Goal: Obtain resource: Obtain resource

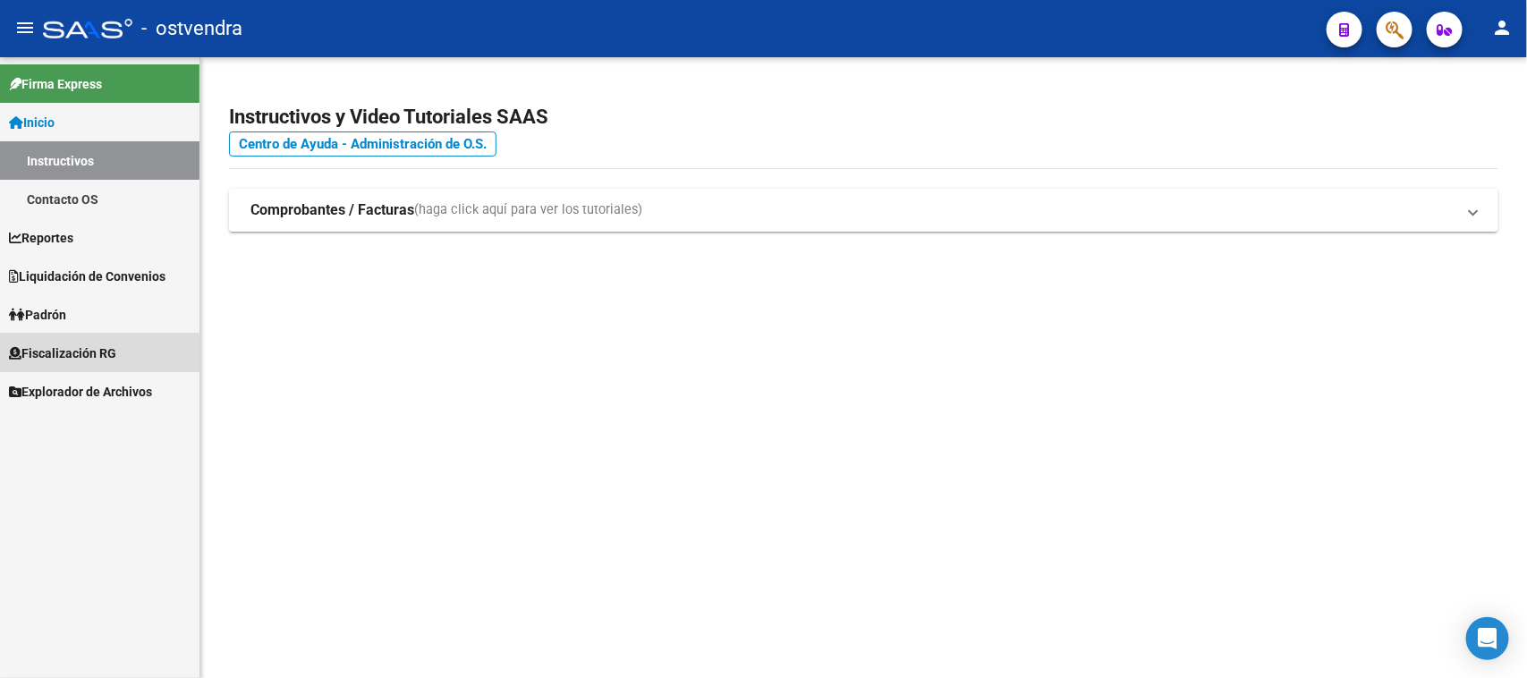
click at [85, 356] on span "Fiscalización RG" at bounding box center [62, 354] width 107 height 20
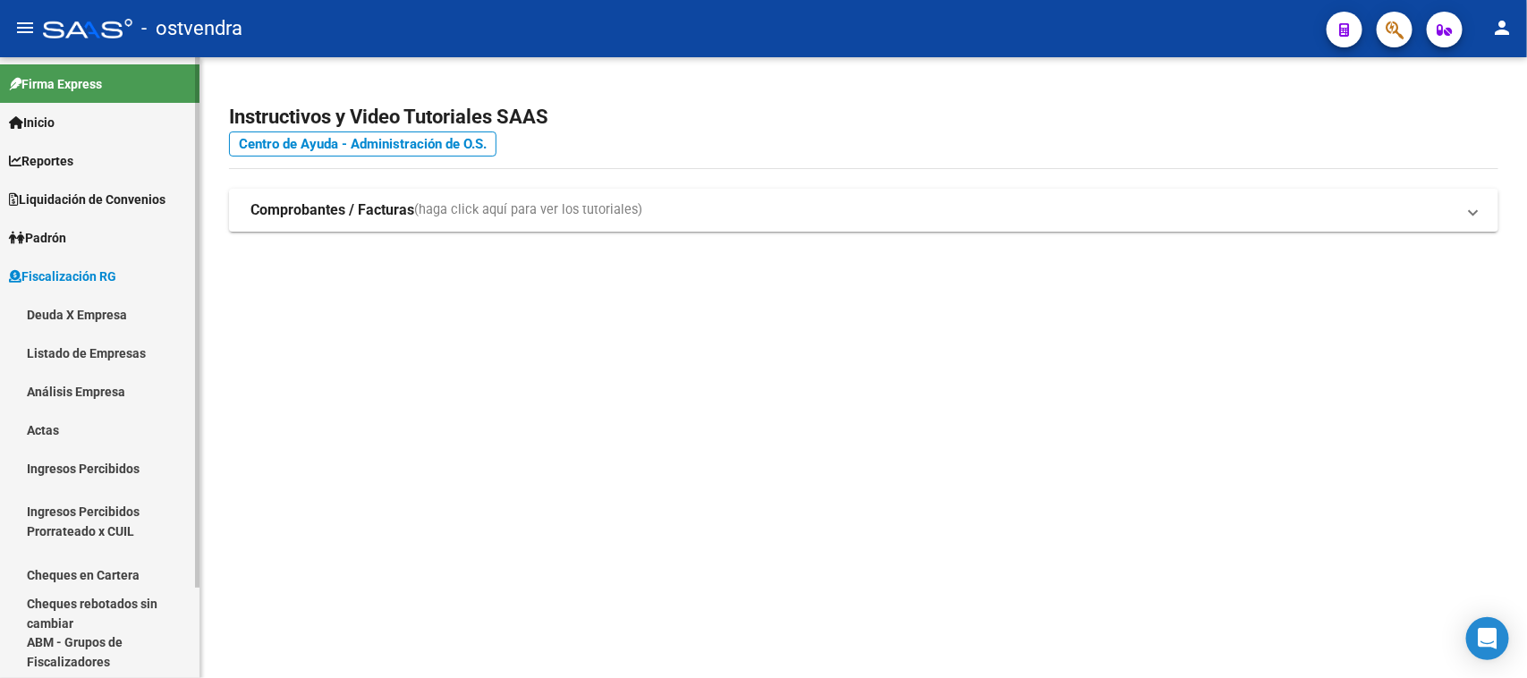
click at [107, 396] on link "Análisis Empresa" at bounding box center [100, 391] width 200 height 38
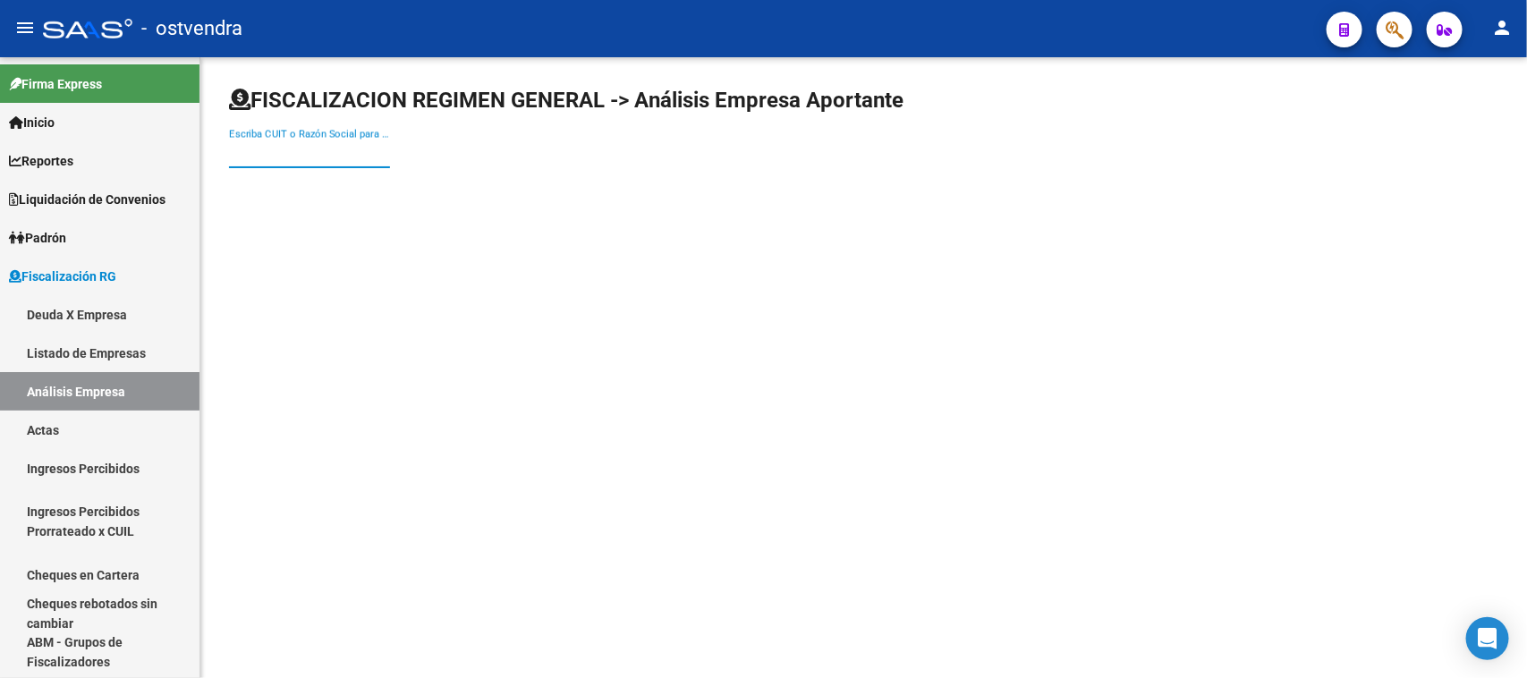
click at [351, 146] on input "Escriba CUIT o Razón Social para buscar" at bounding box center [309, 154] width 161 height 16
paste input "30715274589"
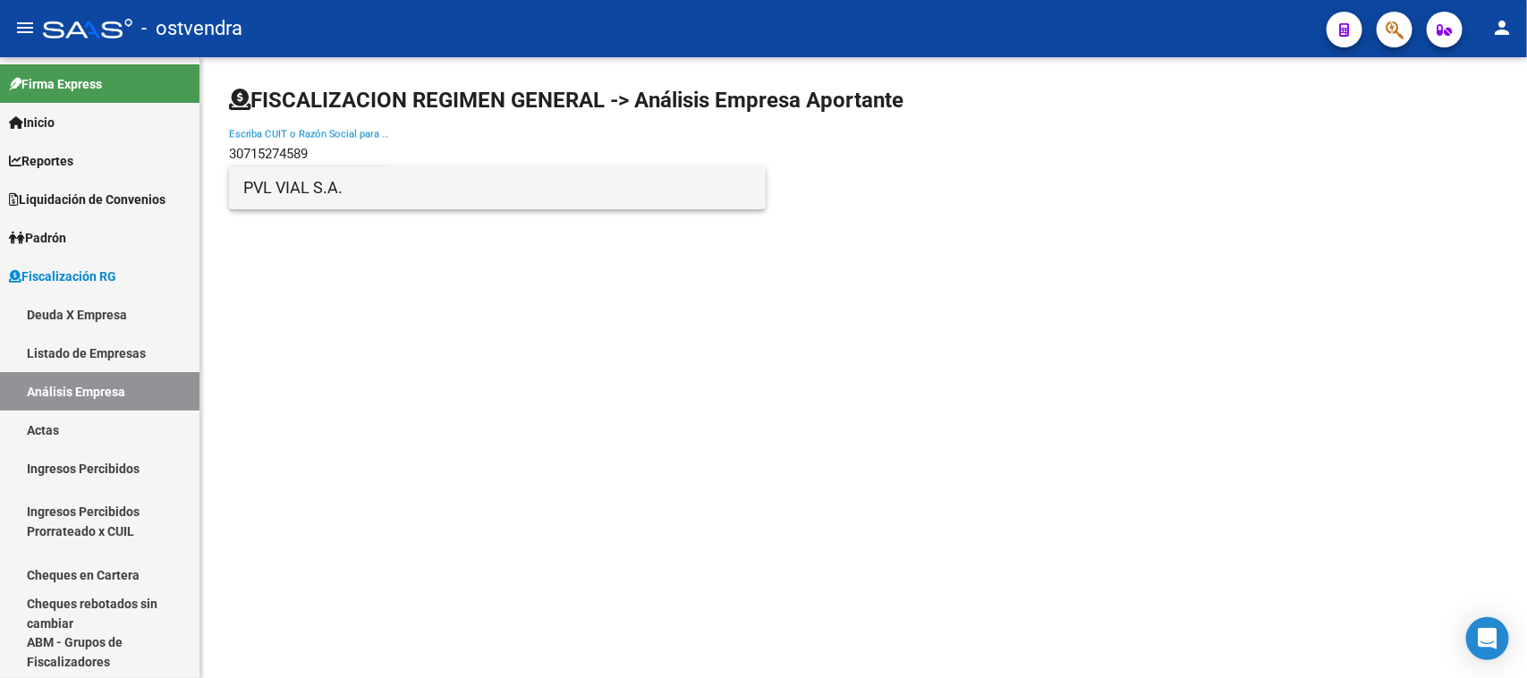
type input "30715274589"
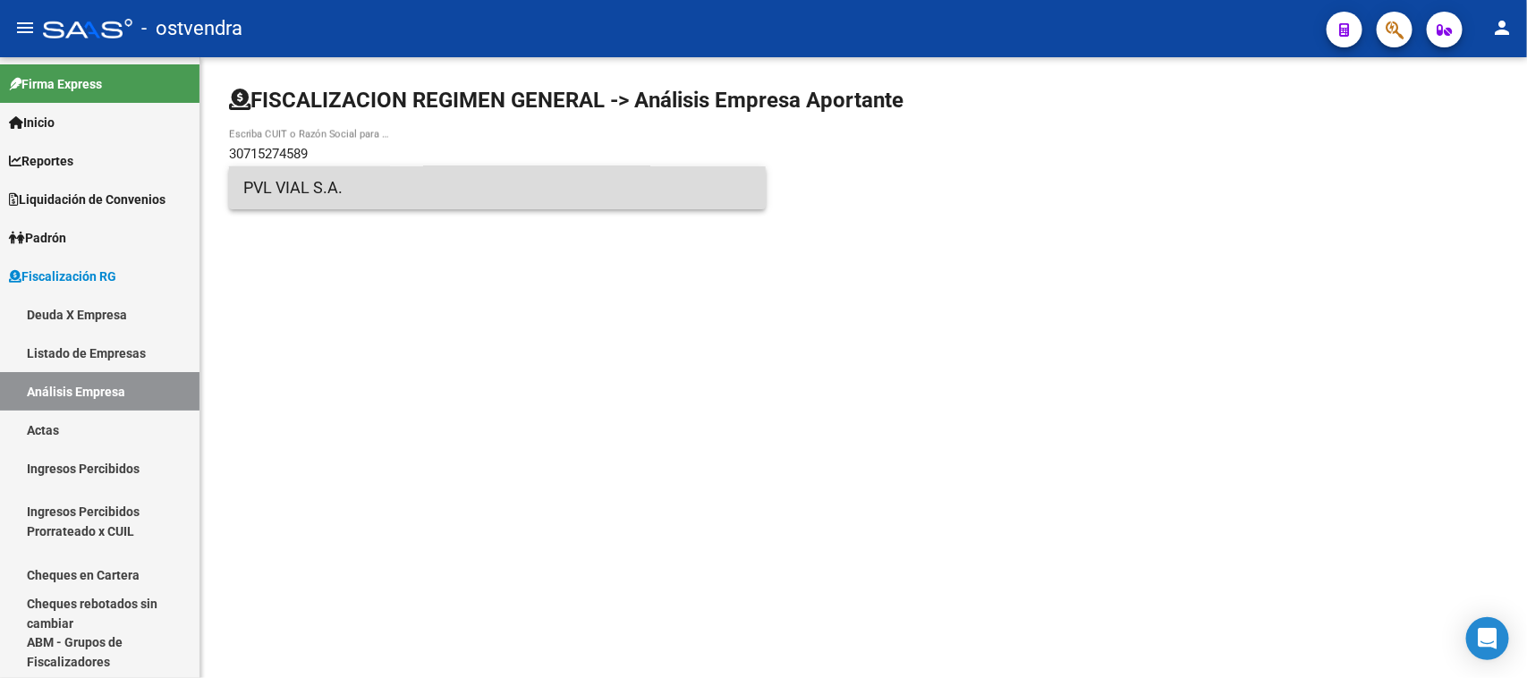
click at [368, 173] on span "PVL VIAL S.A." at bounding box center [497, 187] width 508 height 43
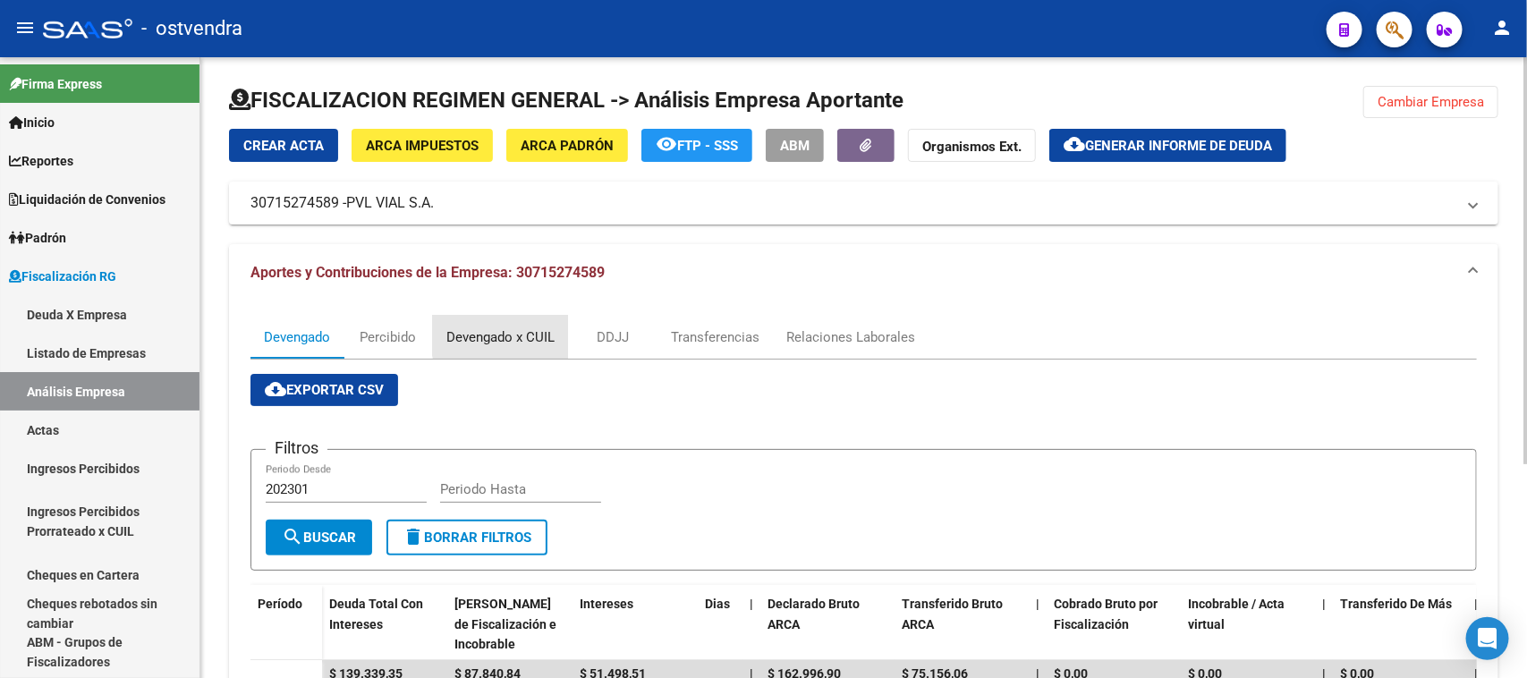
click at [528, 333] on div "Devengado x CUIL" at bounding box center [500, 337] width 108 height 20
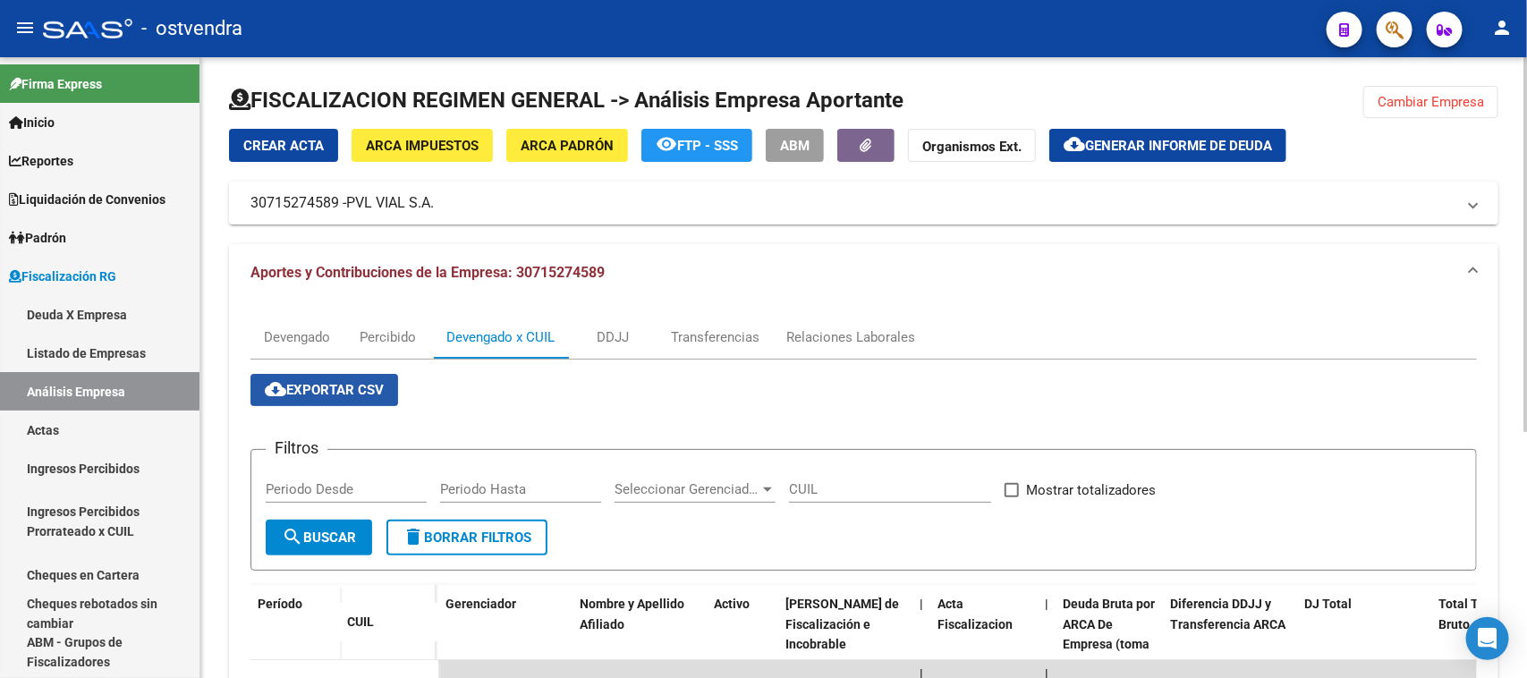
click at [367, 395] on span "cloud_download Exportar CSV" at bounding box center [324, 390] width 119 height 16
click at [277, 346] on div "Devengado" at bounding box center [297, 337] width 93 height 43
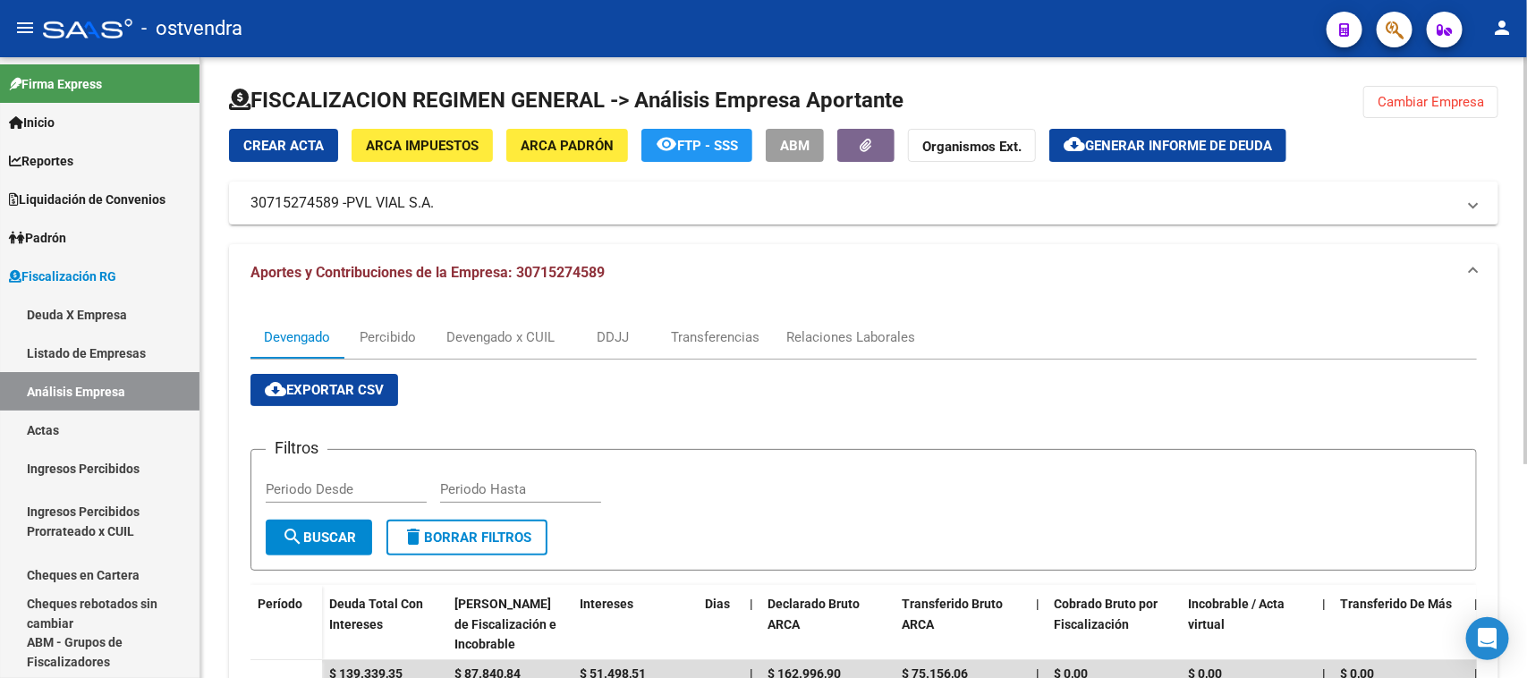
click at [351, 389] on span "cloud_download Exportar CSV" at bounding box center [324, 390] width 119 height 16
click at [1043, 256] on mat-expansion-panel-header "Aportes y Contribuciones de la Empresa: 30715274589" at bounding box center [864, 272] width 1270 height 57
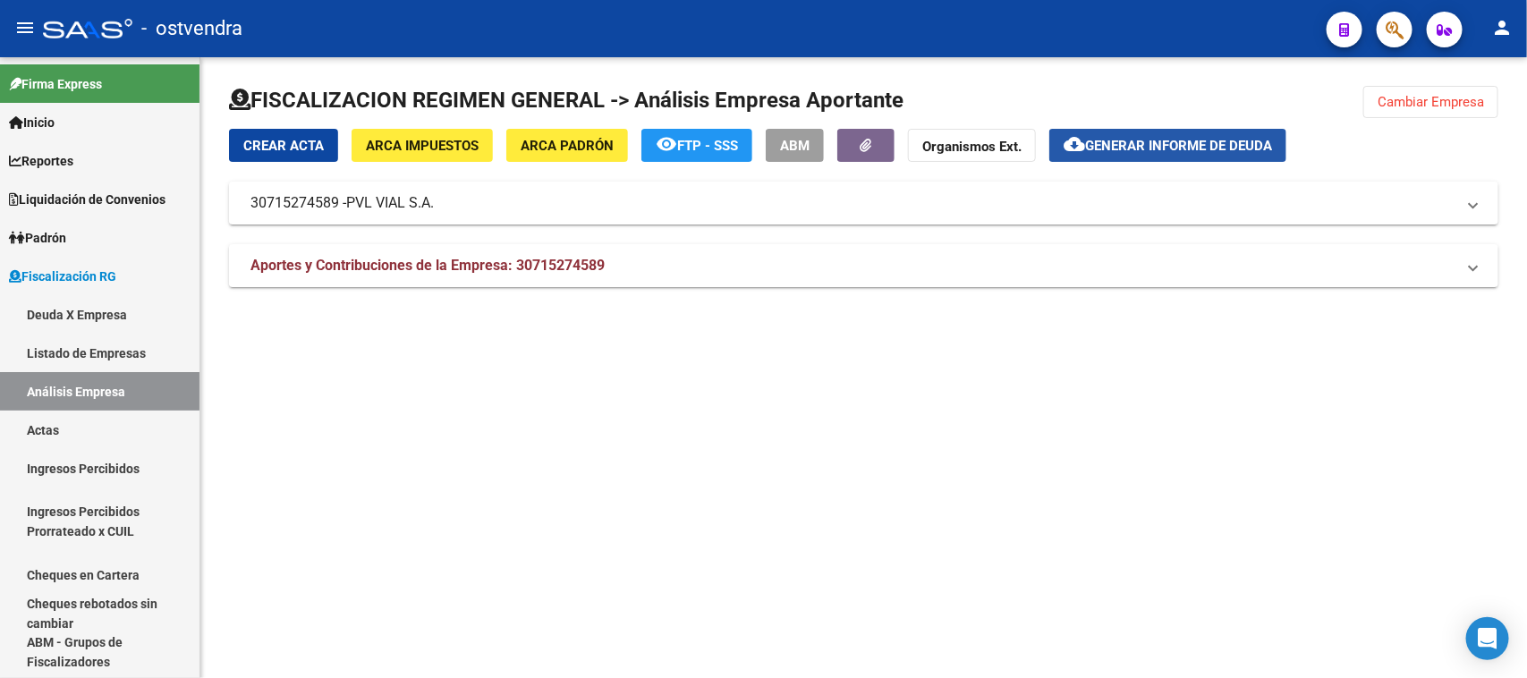
click at [1125, 138] on span "Generar informe de deuda" at bounding box center [1178, 146] width 187 height 16
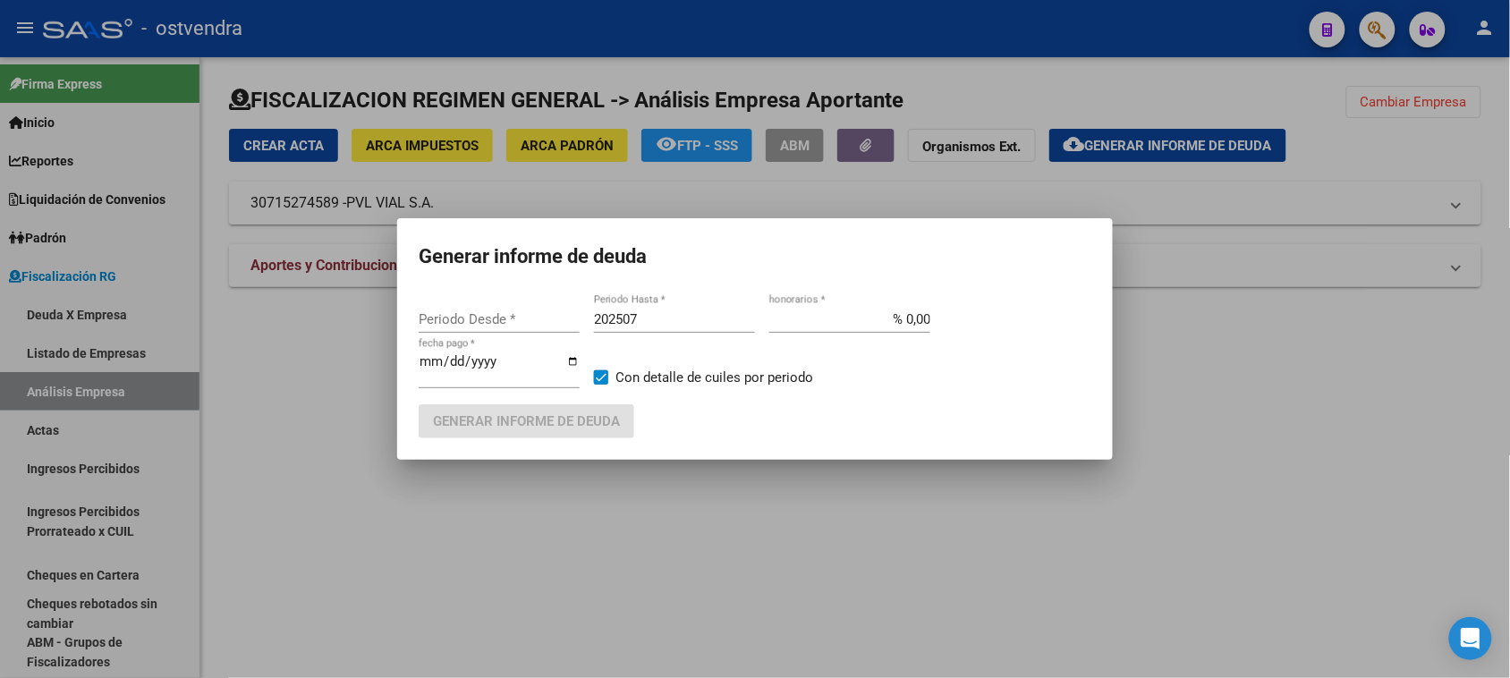
type input "202301"
click at [686, 310] on div "202507 Periodo Hasta *" at bounding box center [674, 319] width 161 height 27
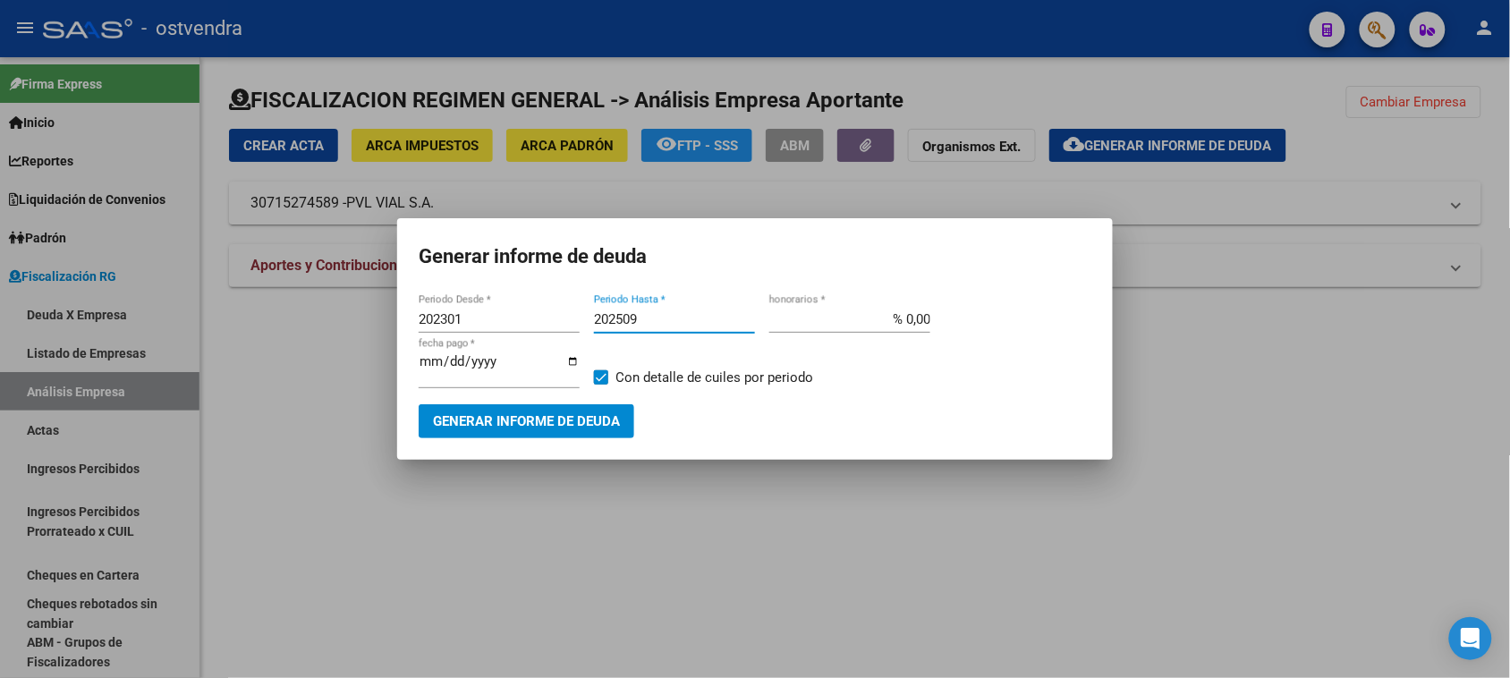
type input "202509"
click at [448, 360] on input "[DATE]" at bounding box center [499, 368] width 161 height 29
type input "[DATE]"
click at [513, 418] on span "Generar informe de deuda" at bounding box center [526, 422] width 187 height 16
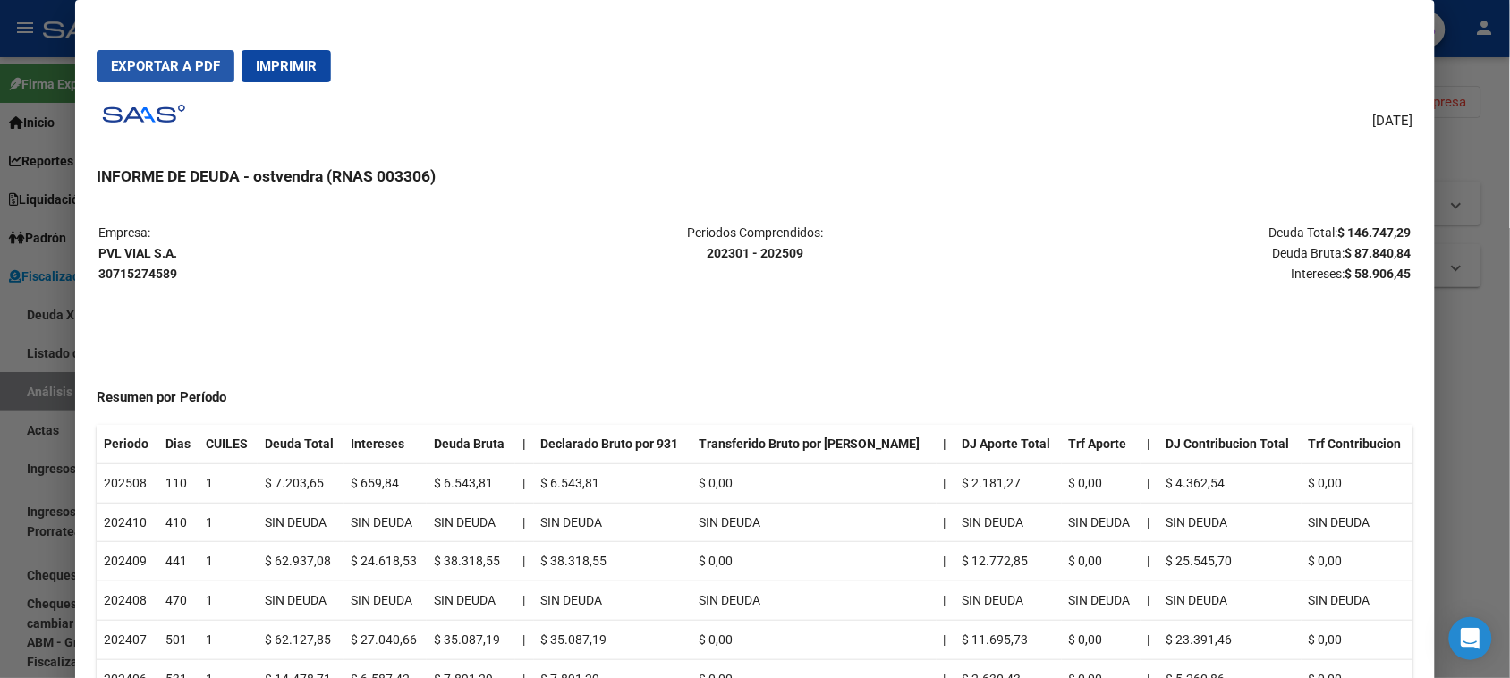
click at [174, 72] on span "Exportar a PDF" at bounding box center [165, 66] width 109 height 16
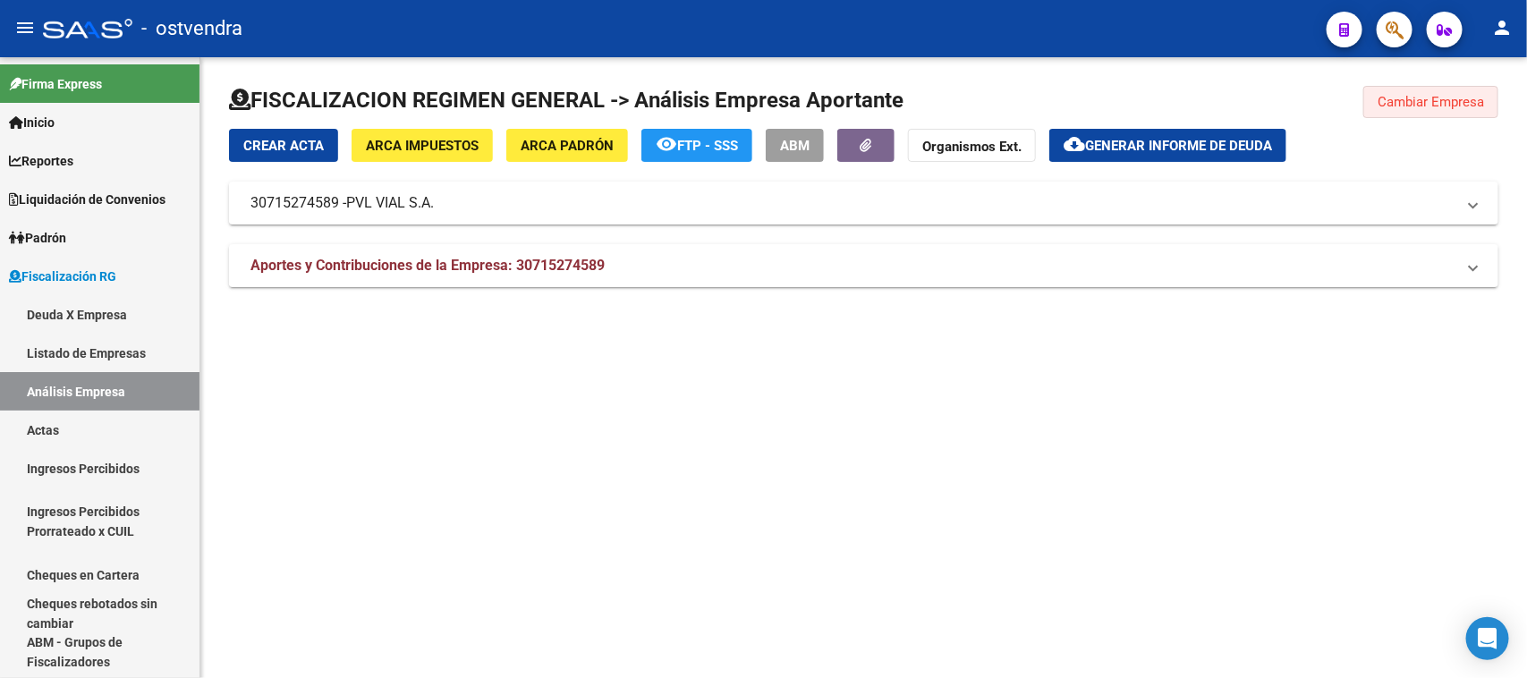
click at [1429, 117] on button "Cambiar Empresa" at bounding box center [1431, 102] width 135 height 32
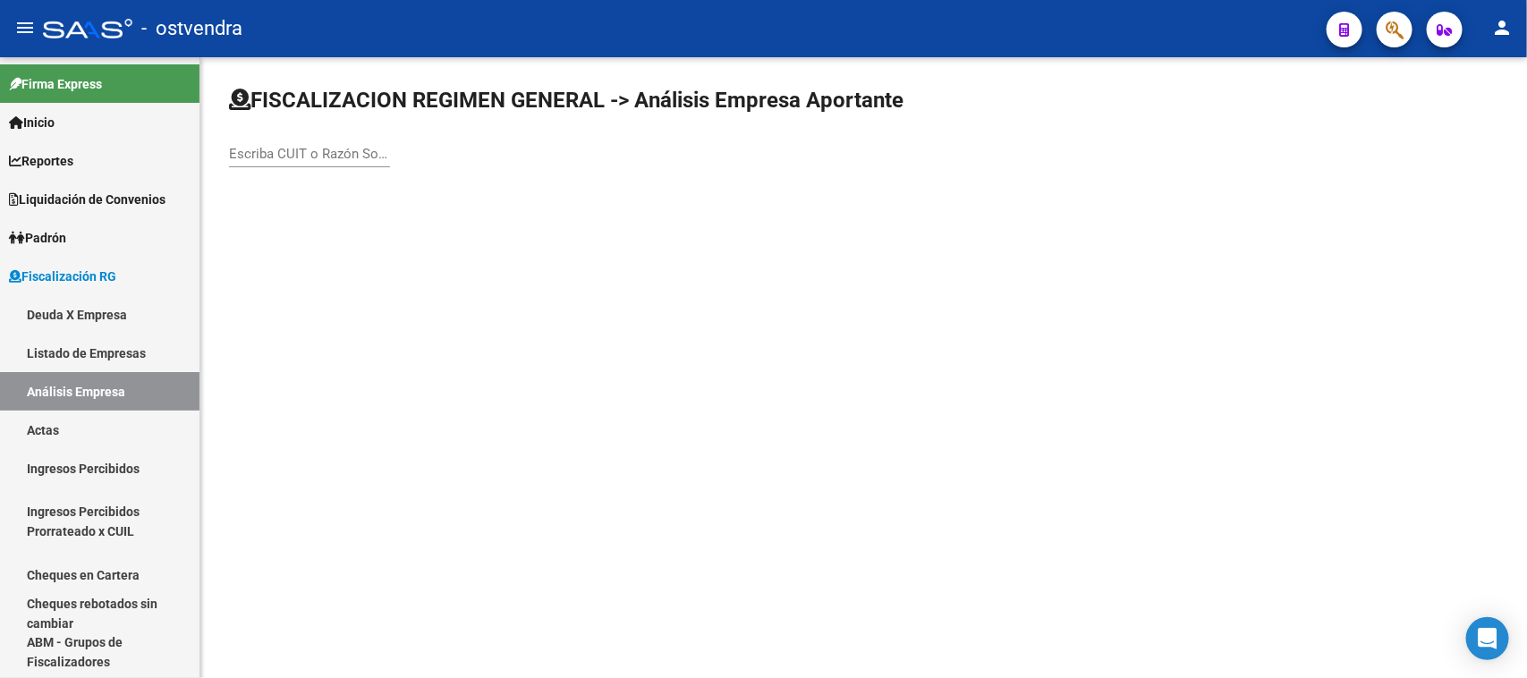
click at [300, 164] on div "Escriba CUIT o Razón Social para buscar" at bounding box center [309, 148] width 161 height 38
paste input "33714587809"
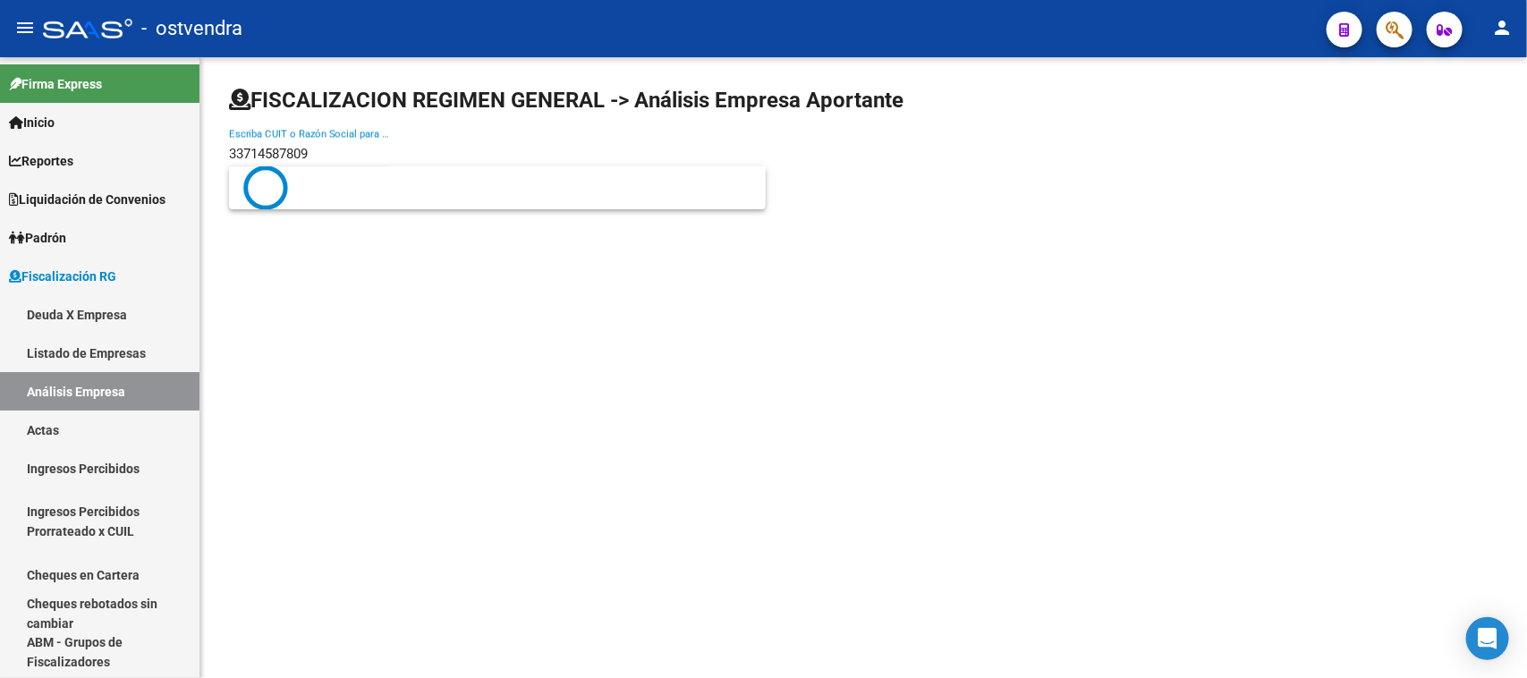
type input "33714587809"
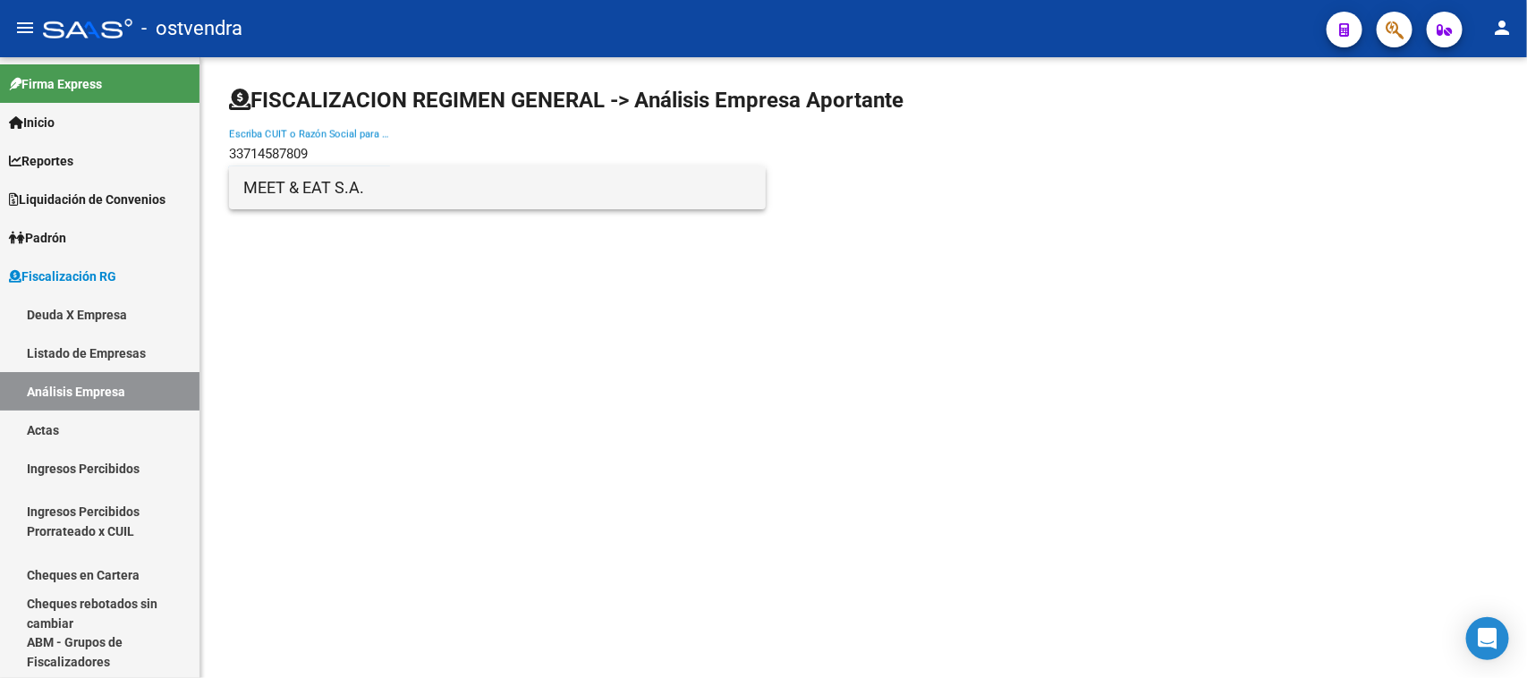
click at [380, 203] on span "MEET & EAT S.A." at bounding box center [497, 187] width 508 height 43
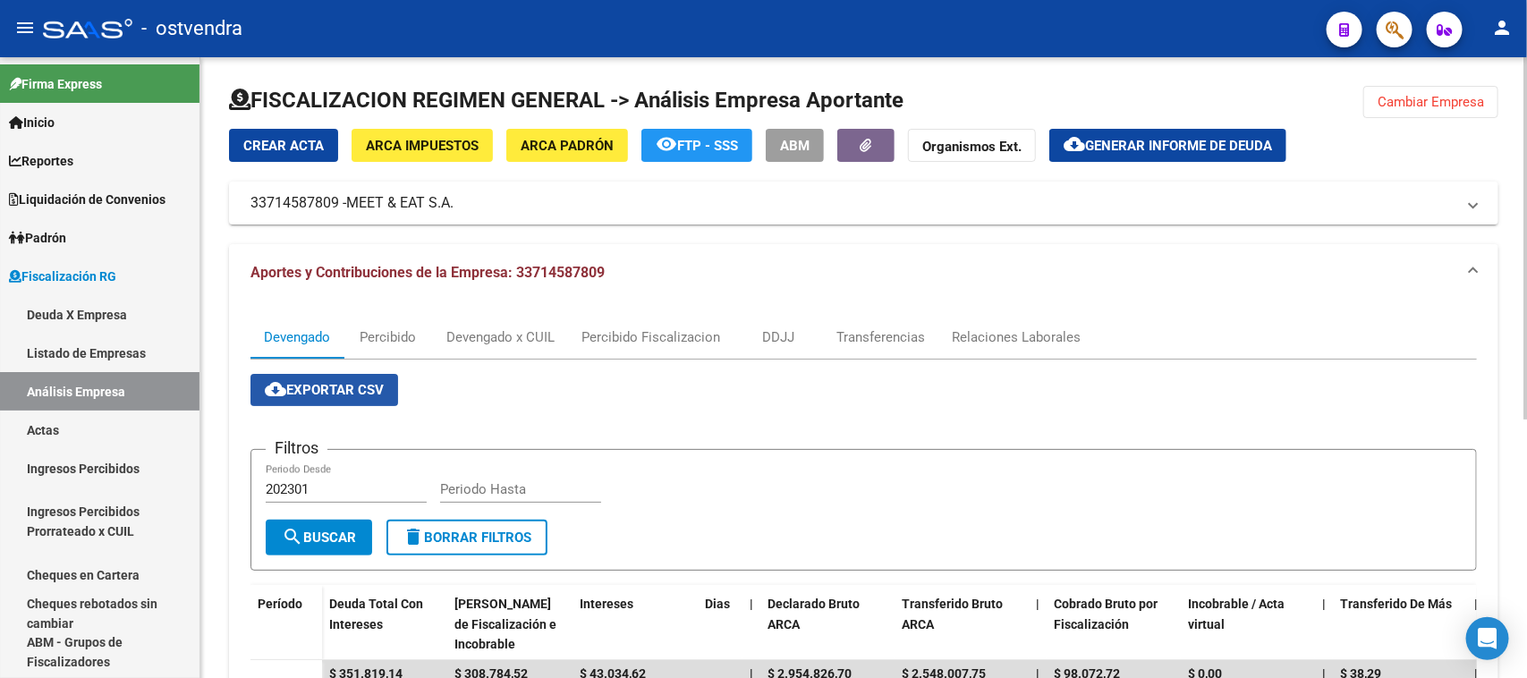
click at [383, 395] on span "cloud_download Exportar CSV" at bounding box center [324, 390] width 119 height 16
click at [458, 336] on div "Devengado x CUIL" at bounding box center [500, 337] width 108 height 20
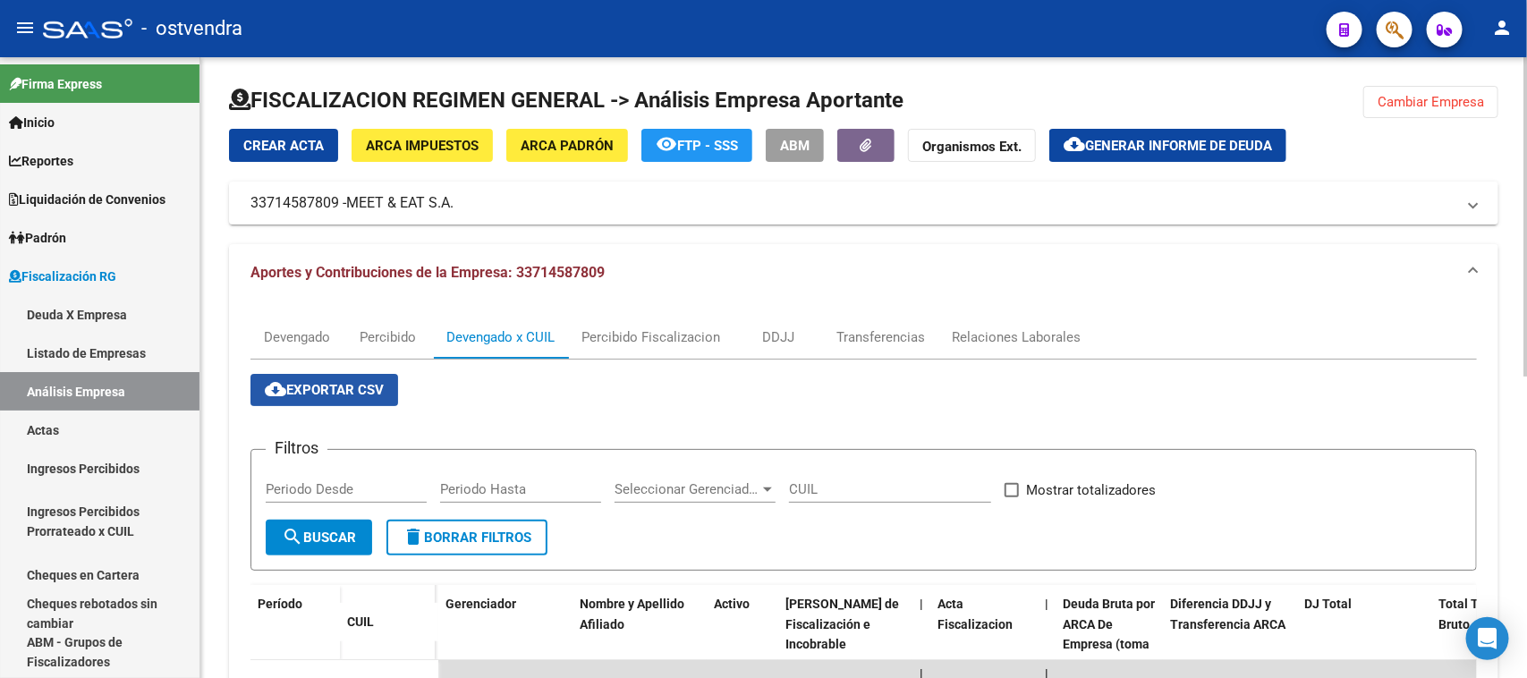
click at [316, 395] on span "cloud_download Exportar CSV" at bounding box center [324, 390] width 119 height 16
click at [1107, 150] on span "Generar informe de deuda" at bounding box center [1178, 146] width 187 height 16
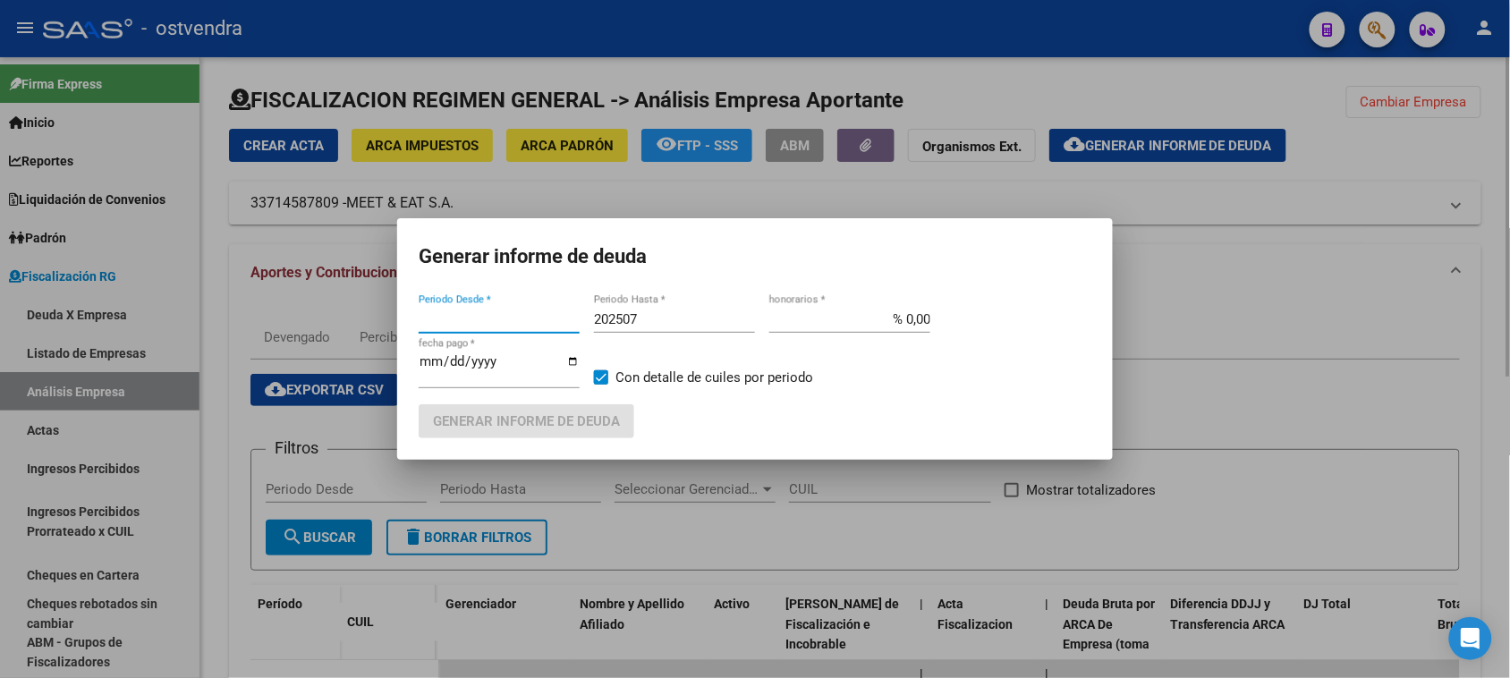
type input "202401"
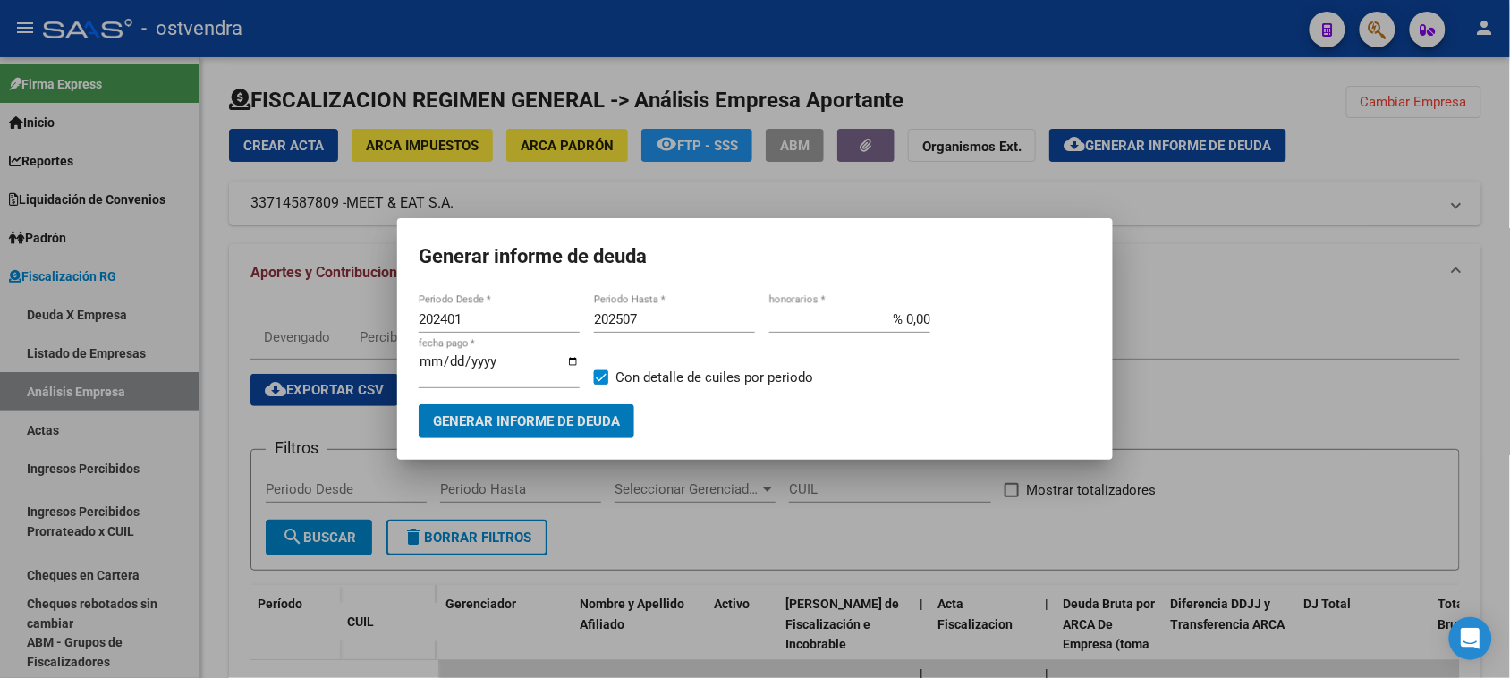
click at [646, 315] on input "202507" at bounding box center [674, 319] width 161 height 16
type input "202509"
click at [449, 360] on input "[DATE]" at bounding box center [499, 368] width 161 height 29
type input "[DATE]"
click at [530, 423] on span "Generar informe de deuda" at bounding box center [526, 422] width 187 height 16
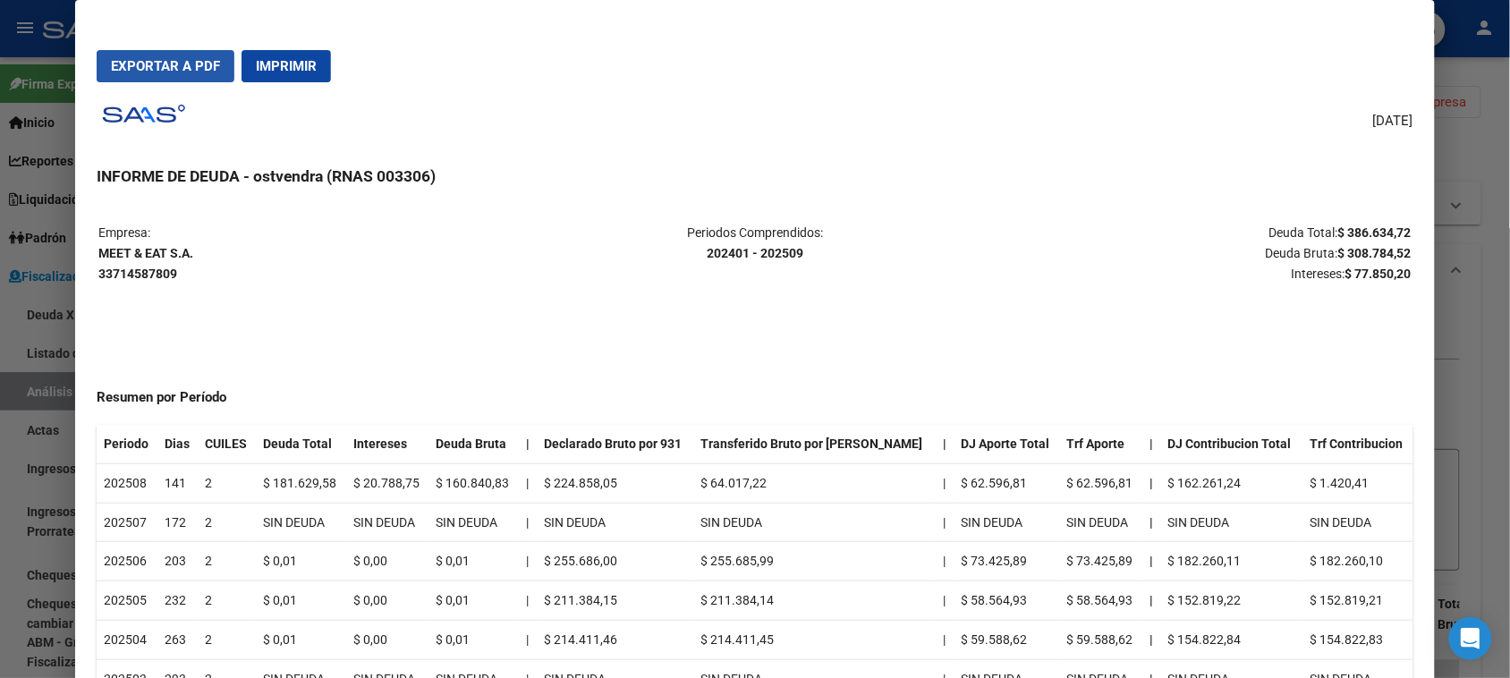
click at [166, 76] on button "Exportar a PDF" at bounding box center [166, 66] width 138 height 32
